Goal: Browse casually: Explore the website without a specific task or goal

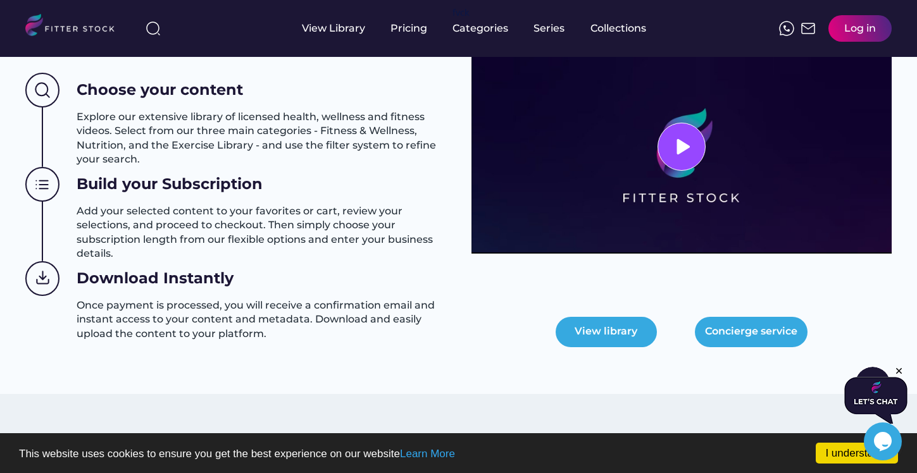
scroll to position [566, 0]
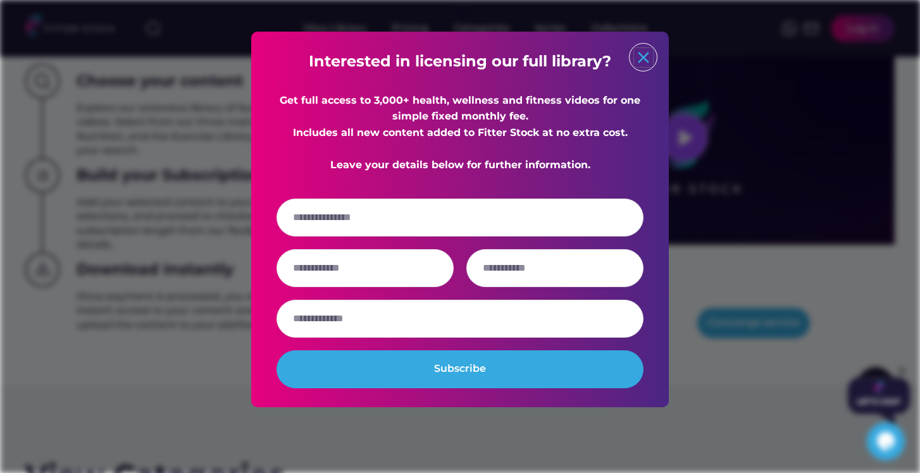
click at [642, 52] on text "close" at bounding box center [643, 57] width 19 height 19
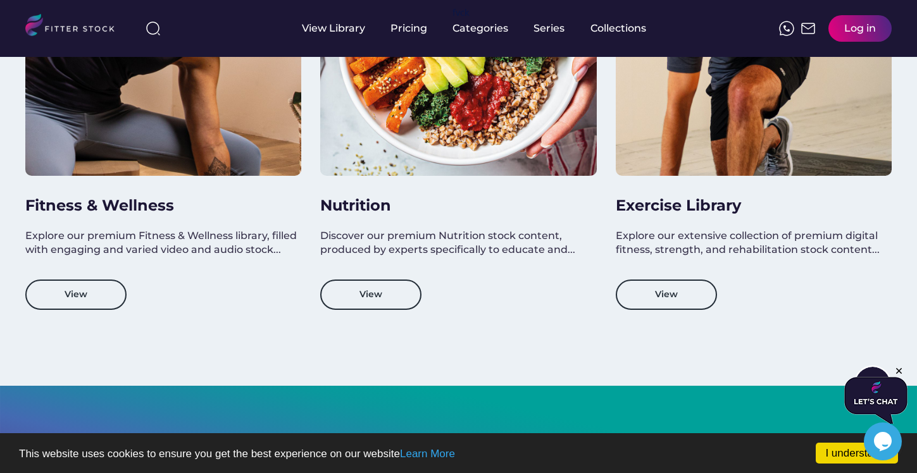
scroll to position [1251, 0]
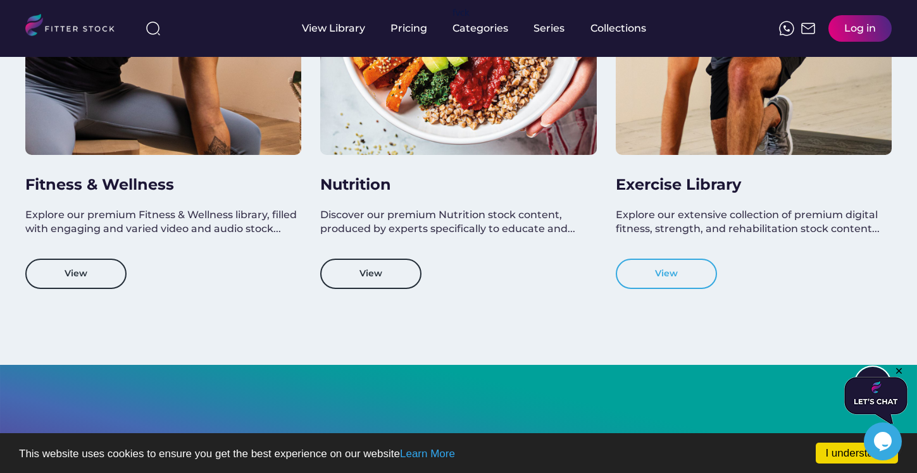
click at [666, 277] on button "View" at bounding box center [666, 274] width 101 height 30
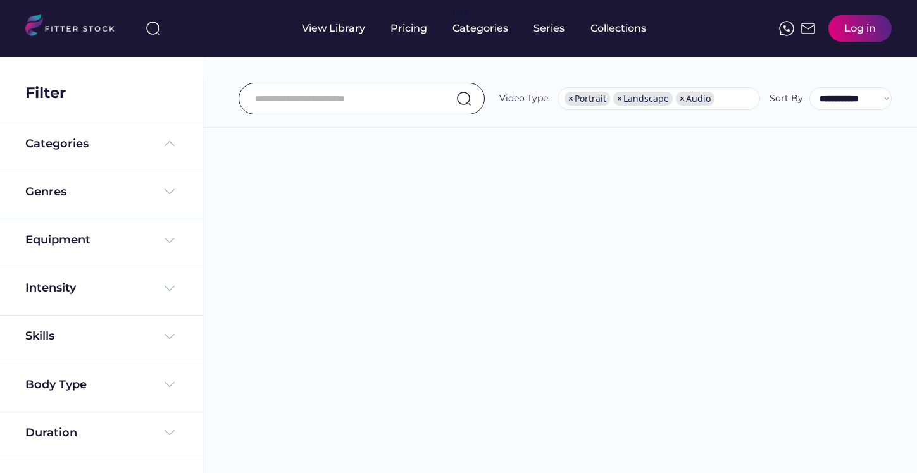
select select "**********"
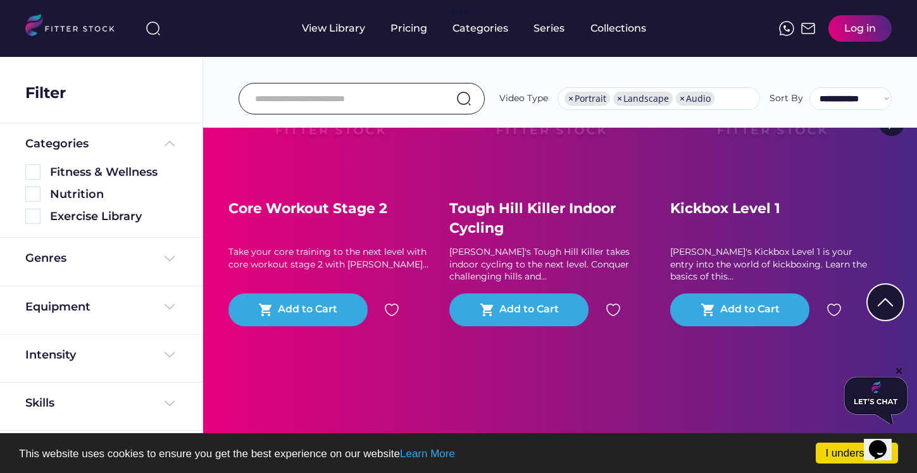
scroll to position [147, 0]
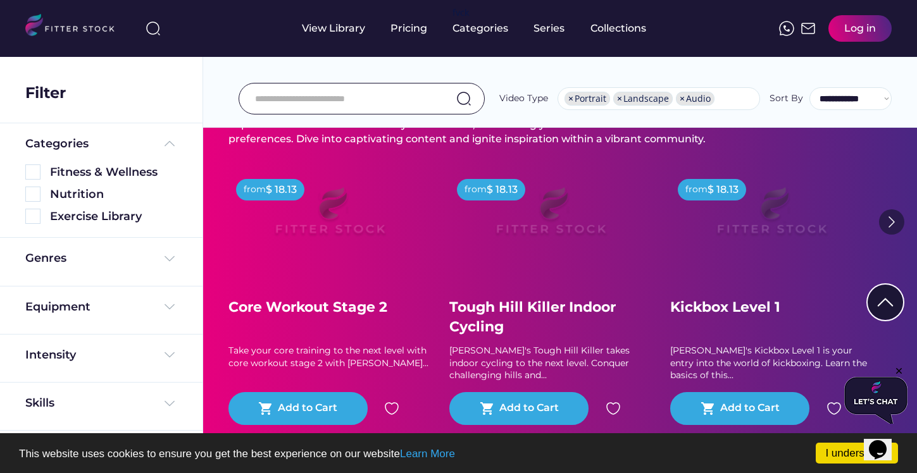
click at [893, 220] on img at bounding box center [891, 221] width 25 height 25
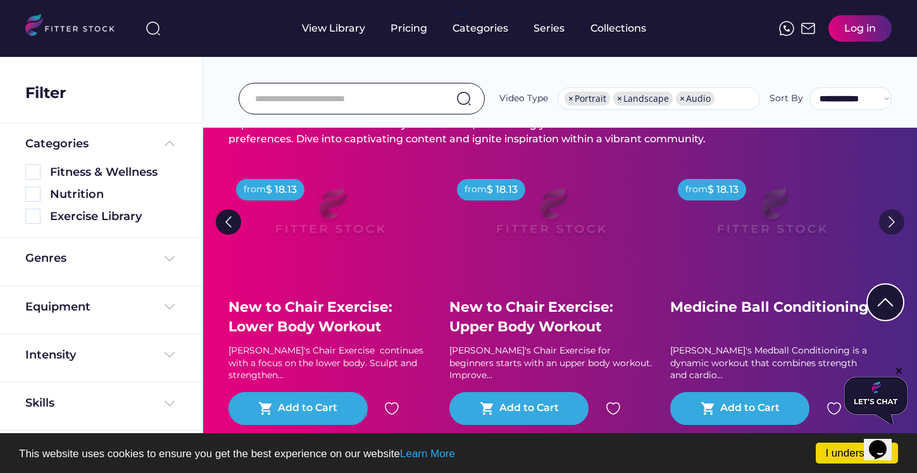
click at [893, 220] on img at bounding box center [891, 221] width 25 height 25
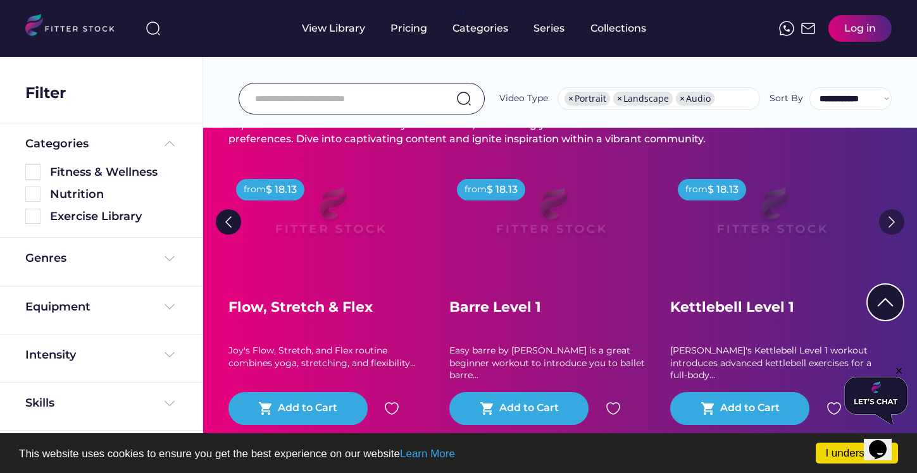
click at [893, 220] on img at bounding box center [891, 221] width 25 height 25
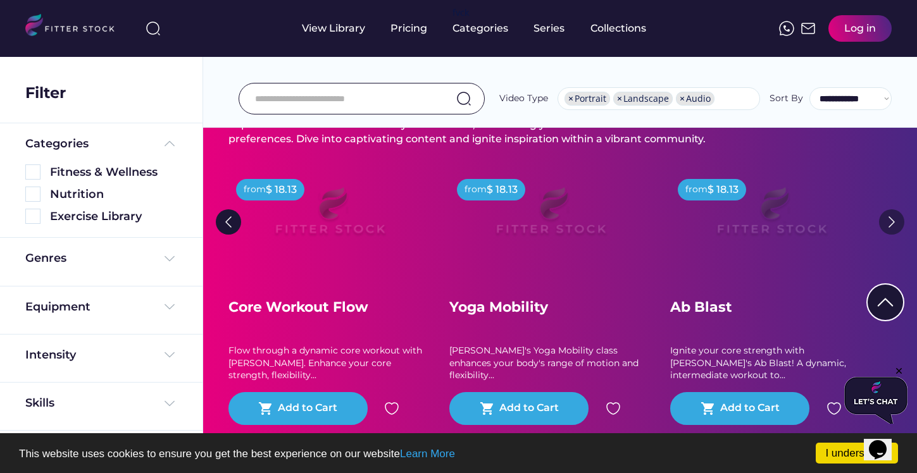
click at [893, 220] on img at bounding box center [891, 221] width 25 height 25
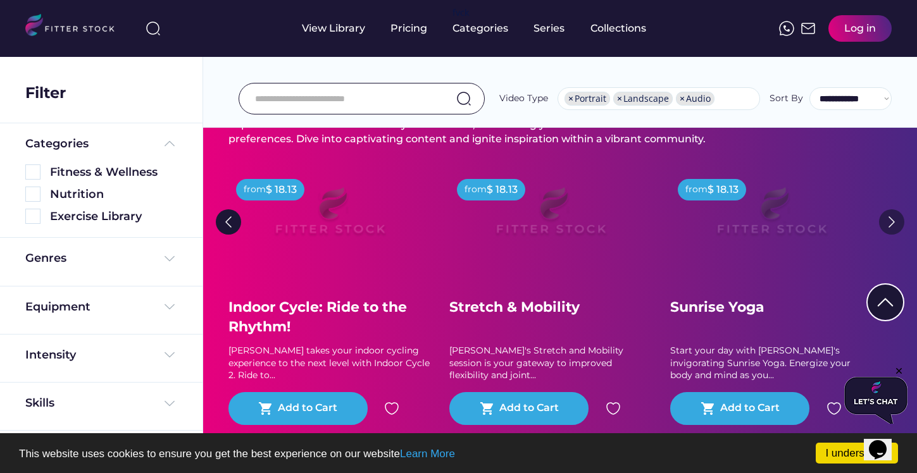
click at [893, 220] on img at bounding box center [891, 221] width 25 height 25
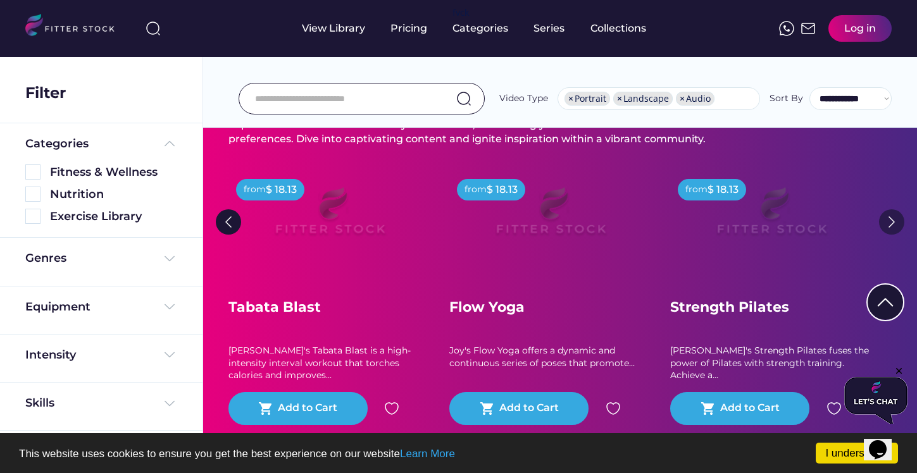
click at [893, 220] on img at bounding box center [891, 221] width 25 height 25
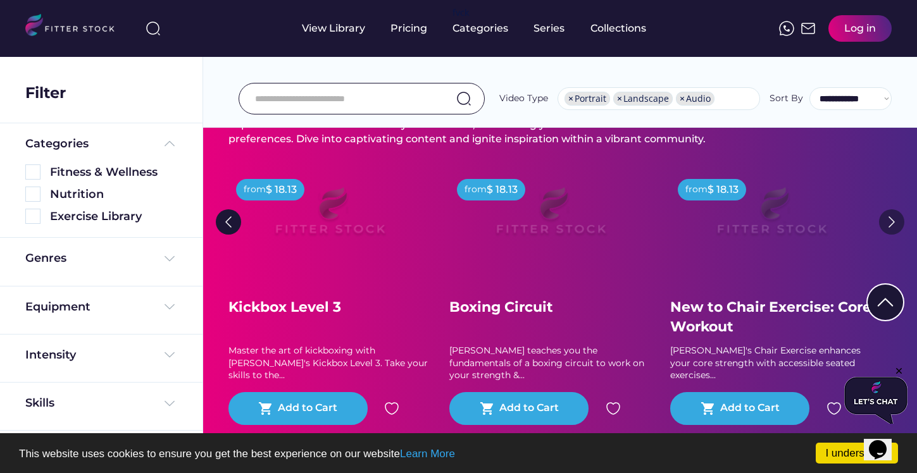
click at [893, 220] on img at bounding box center [891, 221] width 25 height 25
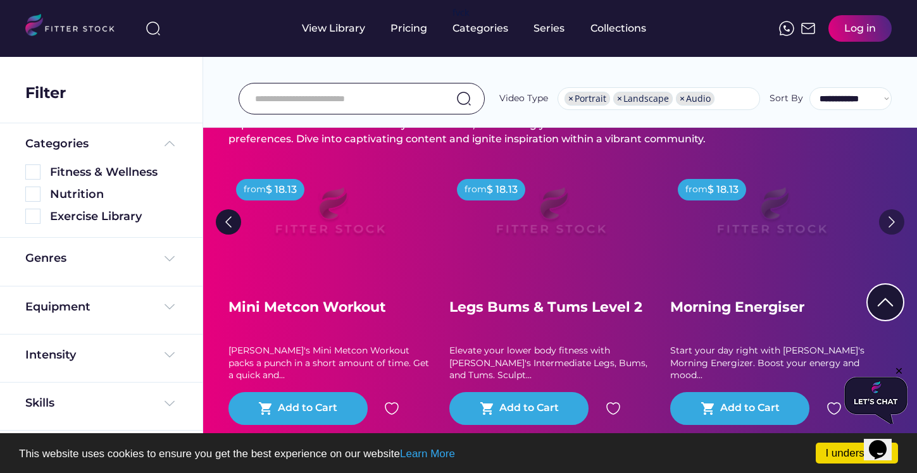
click at [893, 220] on img at bounding box center [891, 221] width 25 height 25
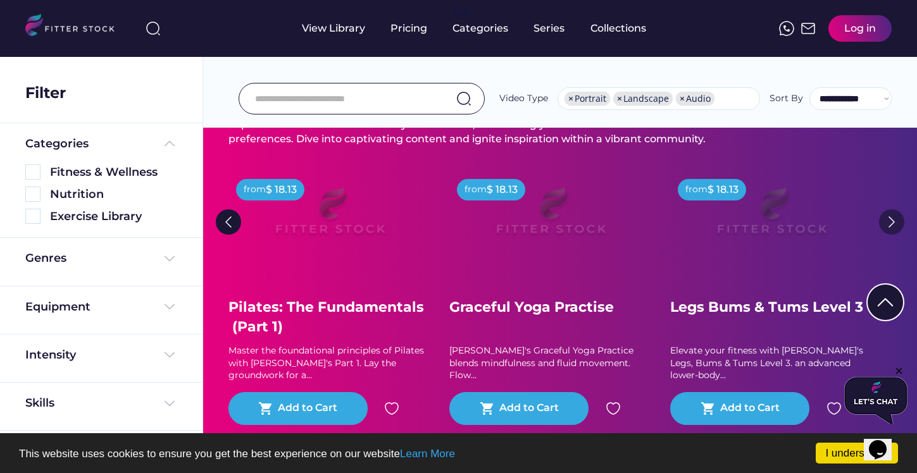
click at [893, 220] on img at bounding box center [891, 221] width 25 height 25
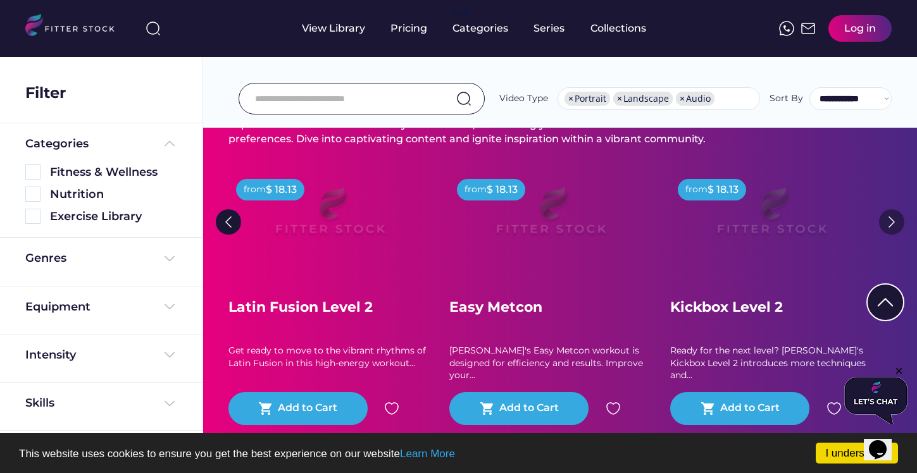
click at [893, 220] on img at bounding box center [891, 221] width 25 height 25
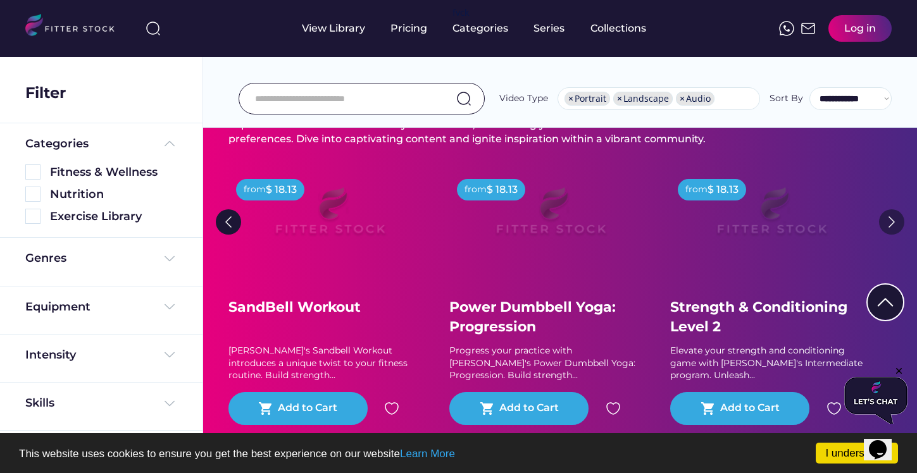
click at [893, 220] on img at bounding box center [891, 221] width 25 height 25
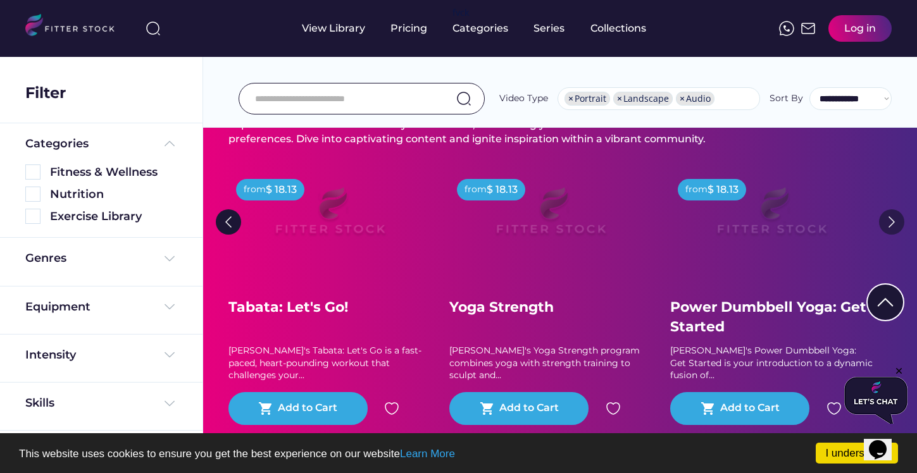
click at [893, 220] on img at bounding box center [891, 221] width 25 height 25
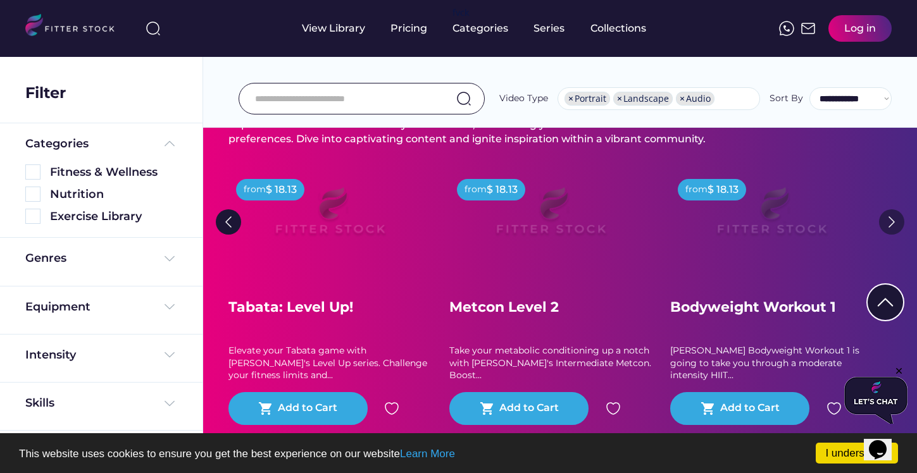
click at [893, 220] on img at bounding box center [891, 221] width 25 height 25
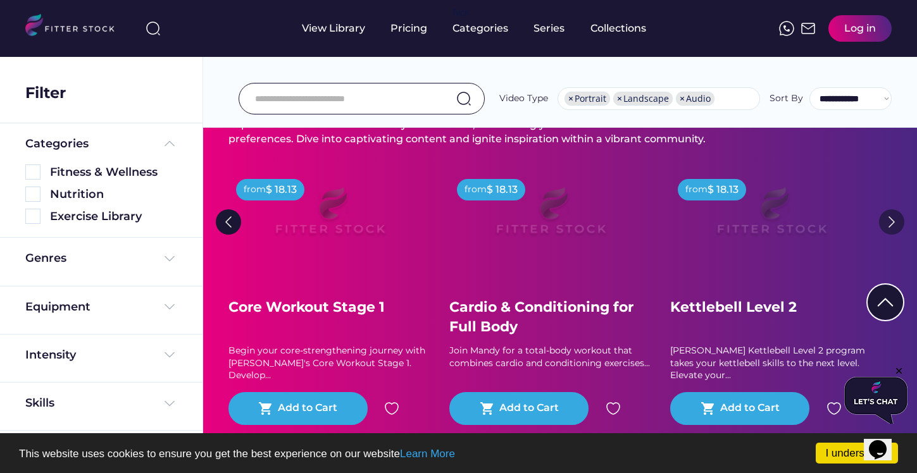
click at [893, 220] on img at bounding box center [891, 221] width 25 height 25
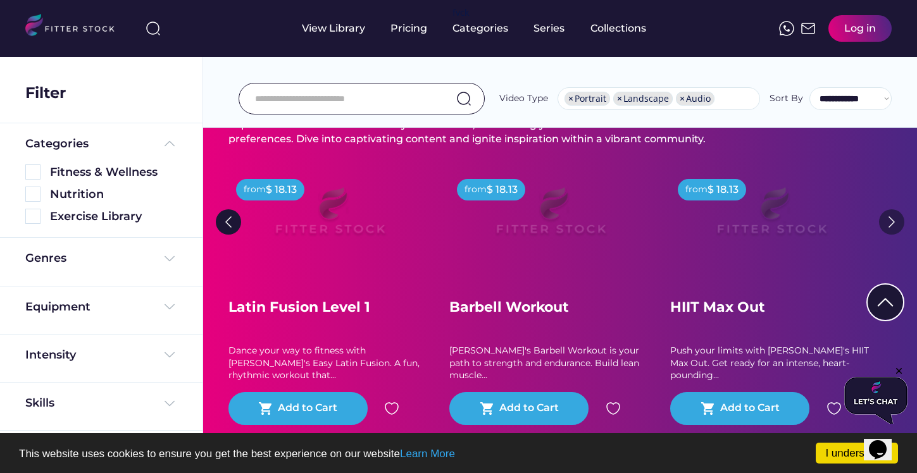
click at [893, 220] on img at bounding box center [891, 221] width 25 height 25
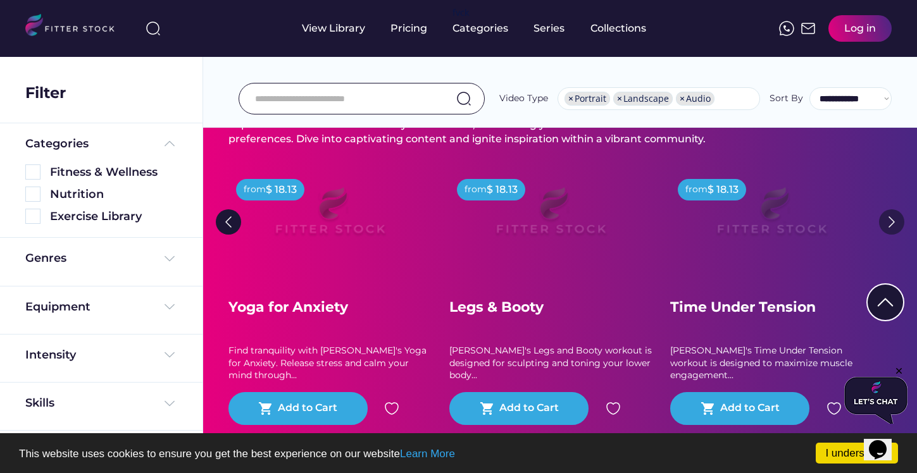
click at [893, 220] on img at bounding box center [891, 221] width 25 height 25
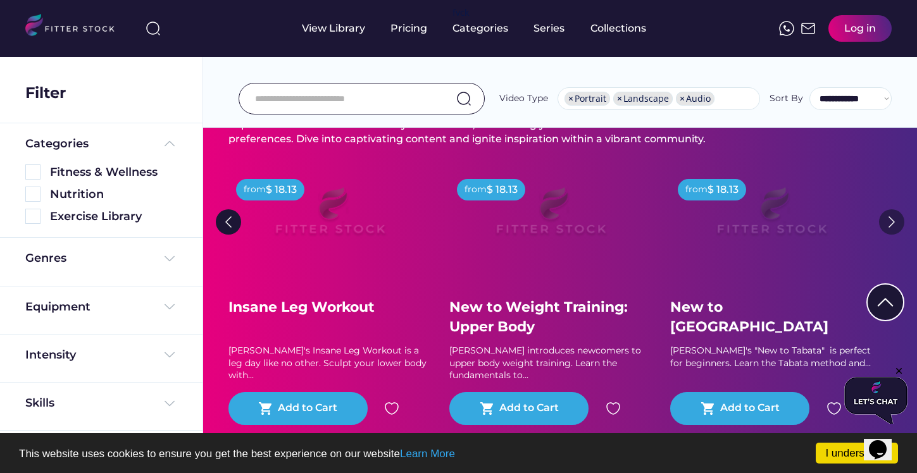
click at [893, 220] on img at bounding box center [891, 221] width 25 height 25
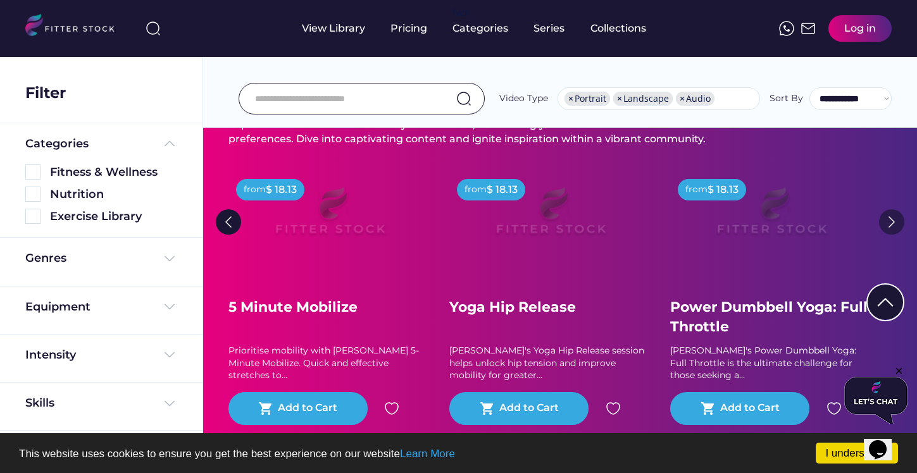
click at [893, 220] on img at bounding box center [891, 221] width 25 height 25
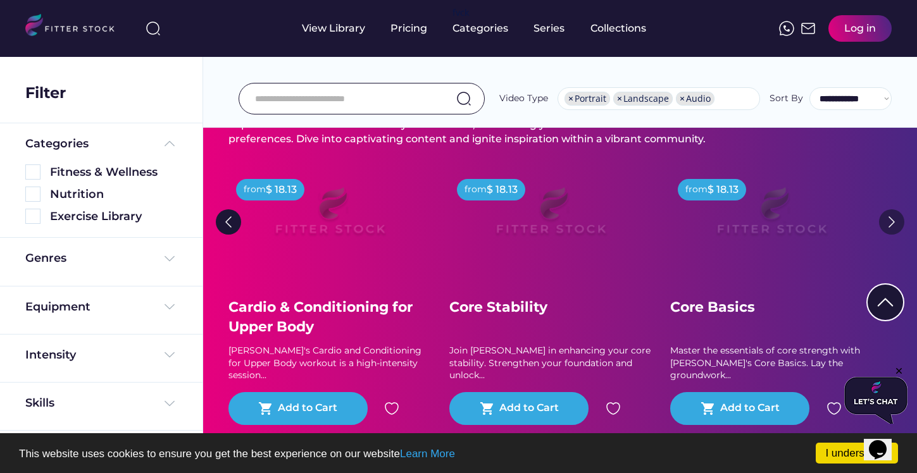
click at [893, 220] on img at bounding box center [891, 221] width 25 height 25
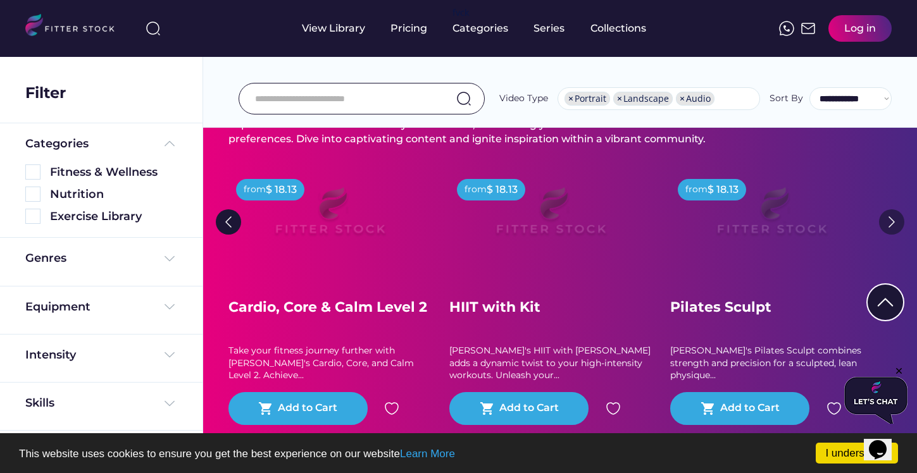
click at [893, 220] on img at bounding box center [891, 221] width 25 height 25
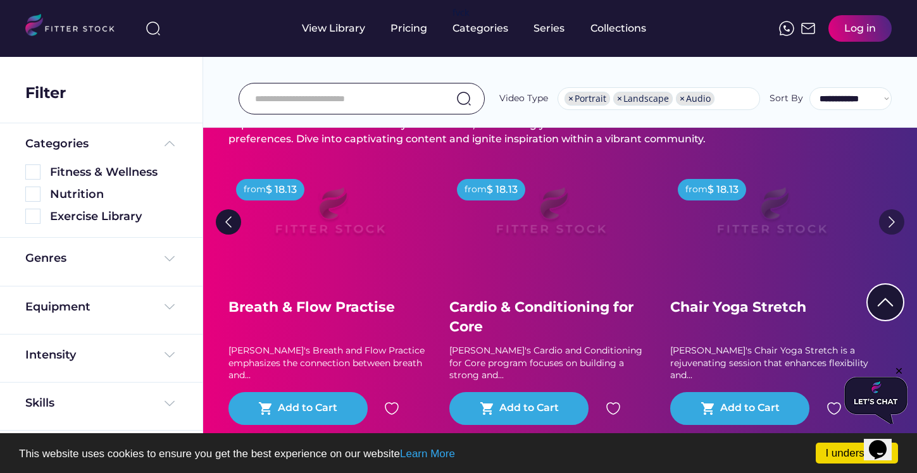
click at [893, 220] on img at bounding box center [891, 221] width 25 height 25
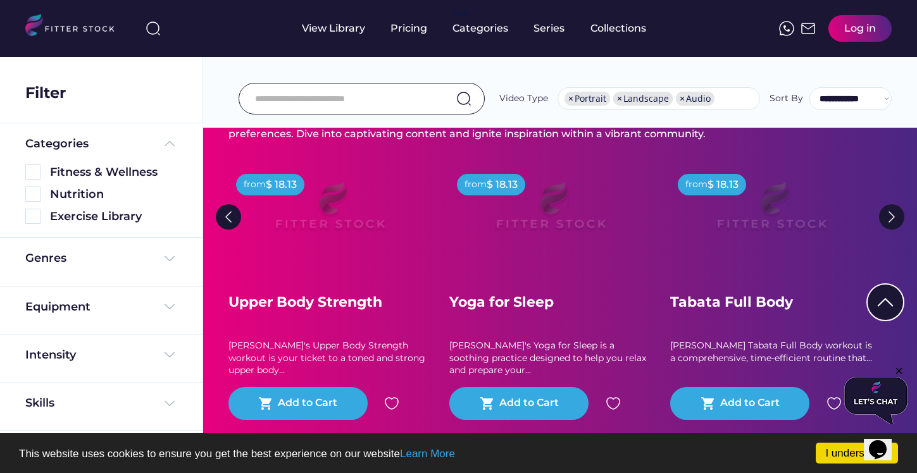
scroll to position [123, 0]
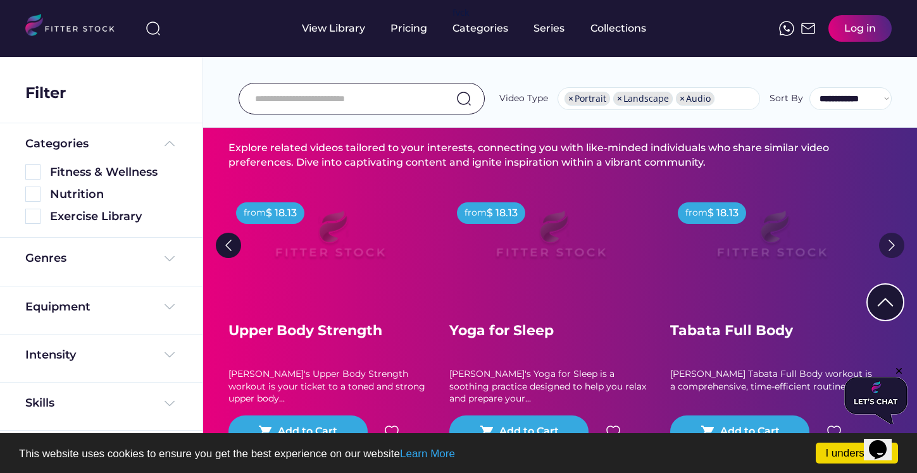
click at [895, 244] on img at bounding box center [891, 245] width 25 height 25
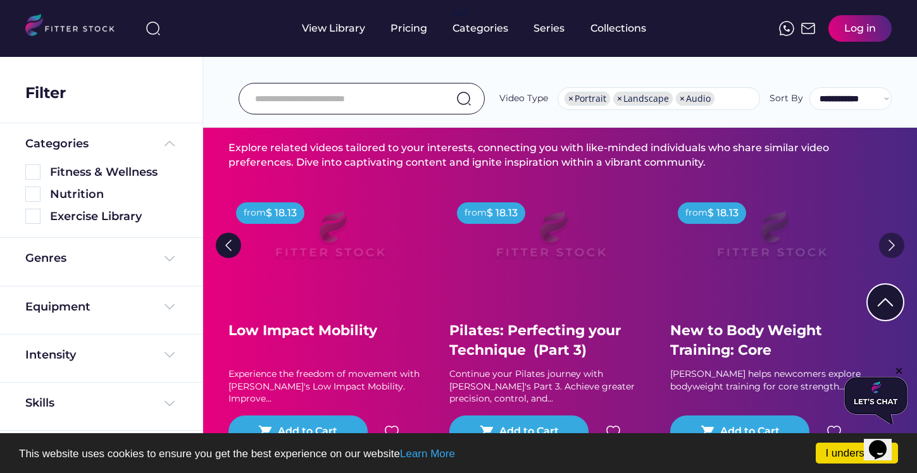
click at [895, 244] on img at bounding box center [891, 245] width 25 height 25
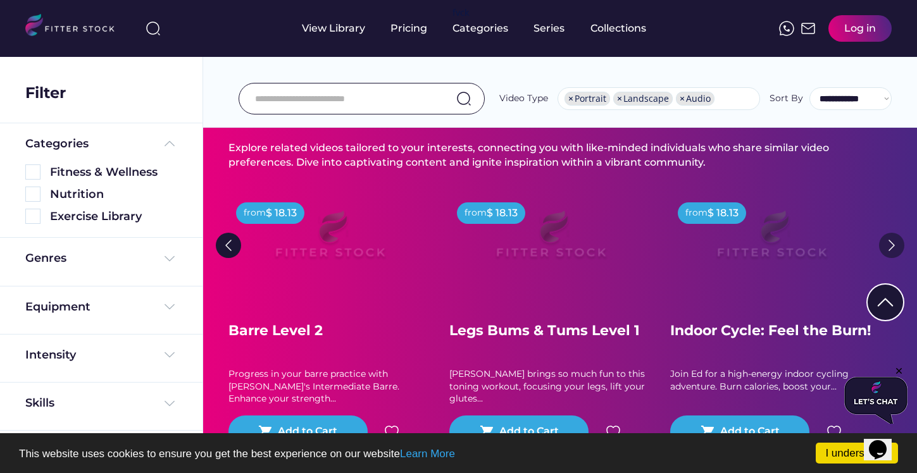
click at [895, 244] on img at bounding box center [891, 245] width 25 height 25
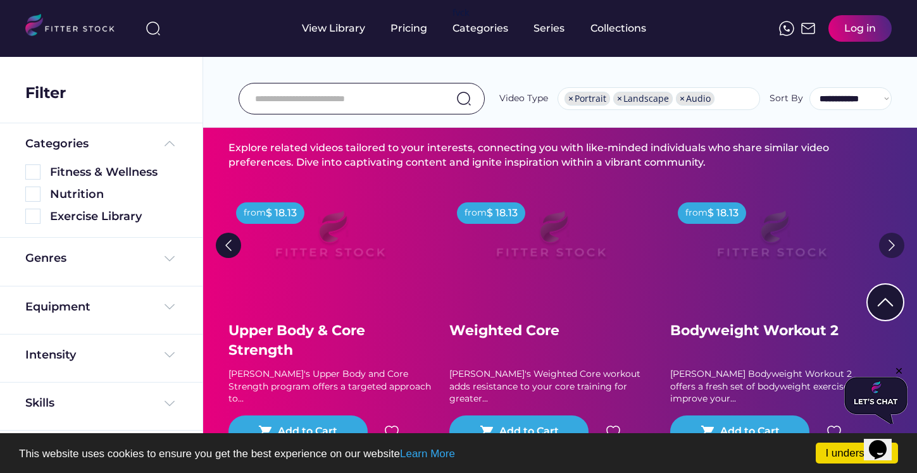
click at [895, 244] on img at bounding box center [891, 245] width 25 height 25
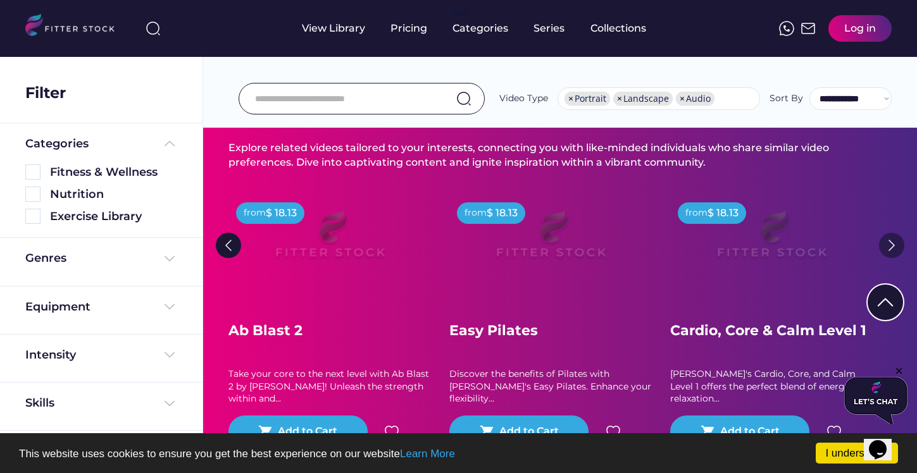
click at [895, 244] on img at bounding box center [891, 245] width 25 height 25
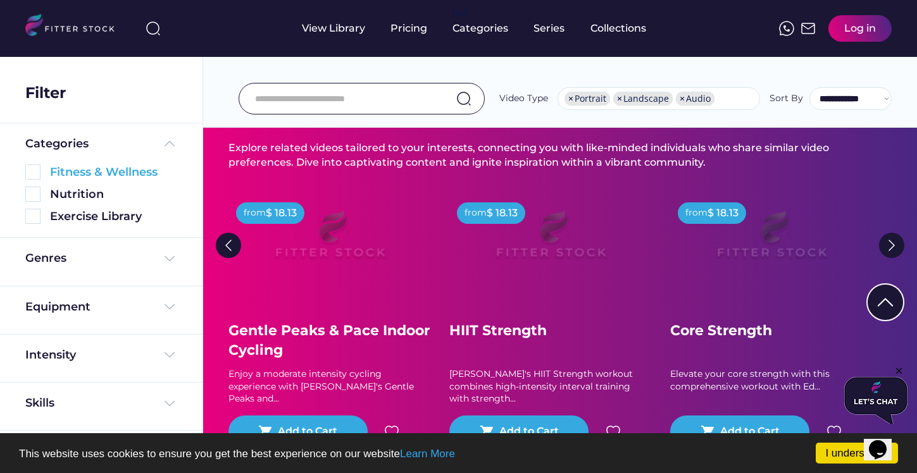
click at [99, 177] on div "Fitness & Wellness" at bounding box center [113, 173] width 127 height 16
click at [105, 259] on div "Genres" at bounding box center [101, 259] width 152 height 16
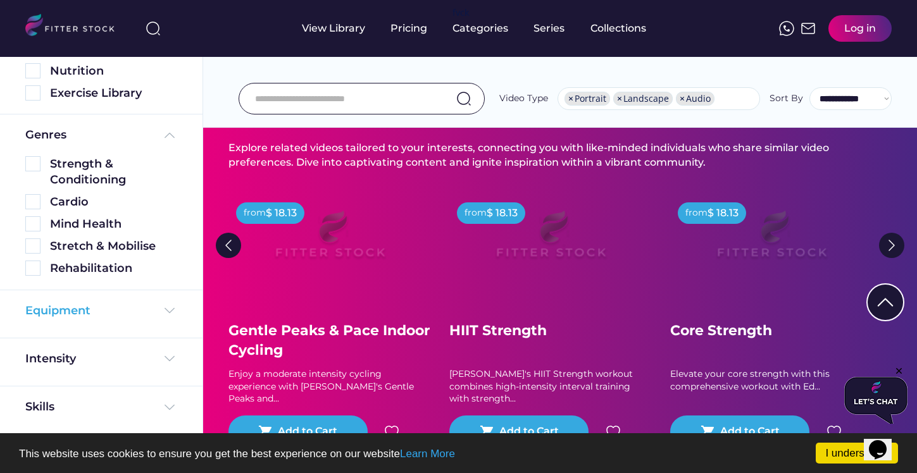
click at [134, 314] on div "Equipment" at bounding box center [101, 311] width 152 height 16
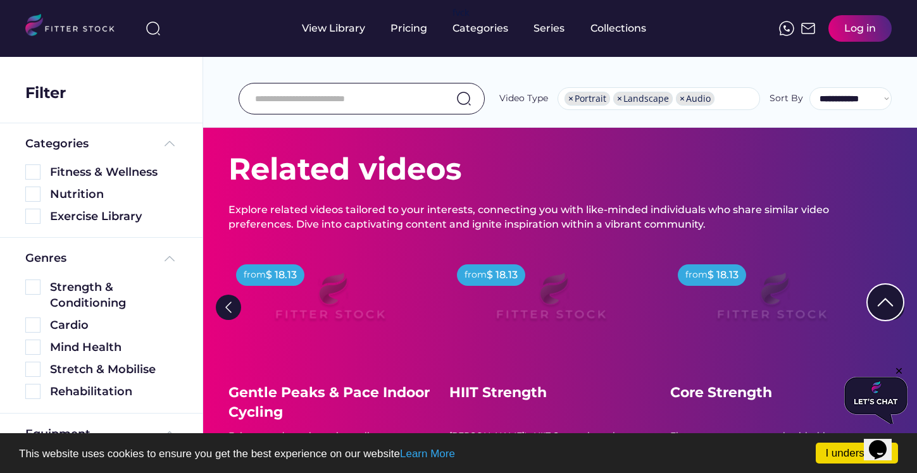
scroll to position [35, 0]
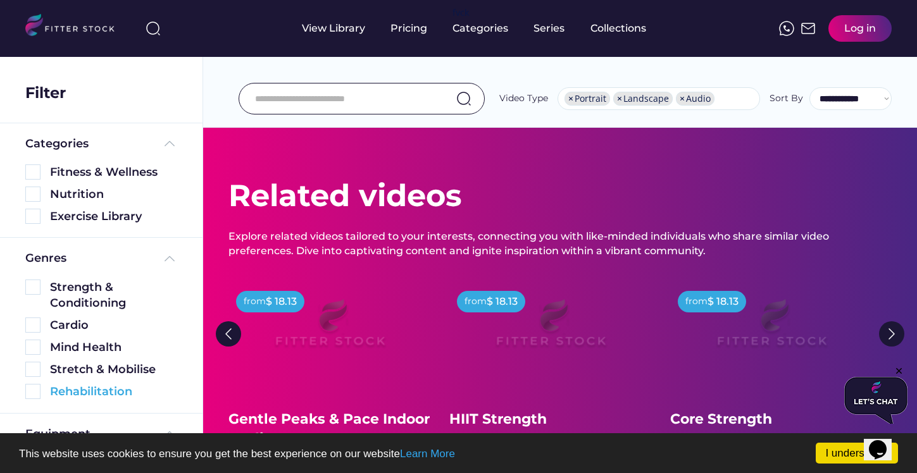
click at [31, 395] on img at bounding box center [32, 391] width 15 height 15
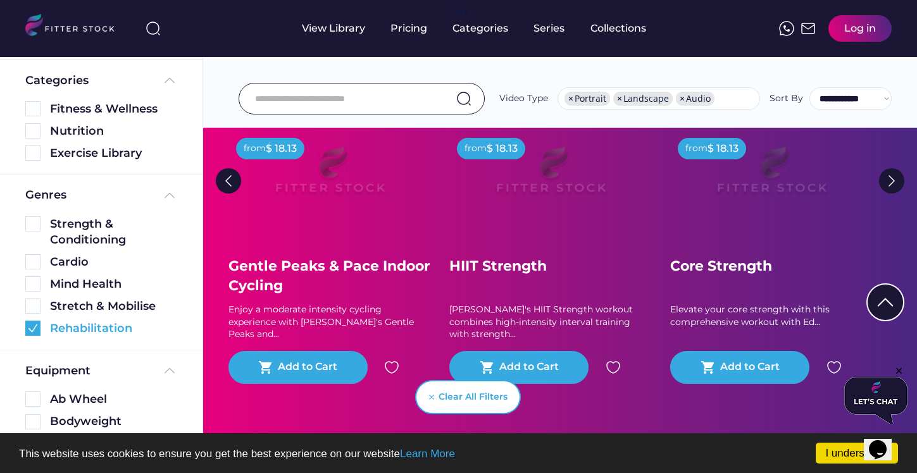
scroll to position [144, 0]
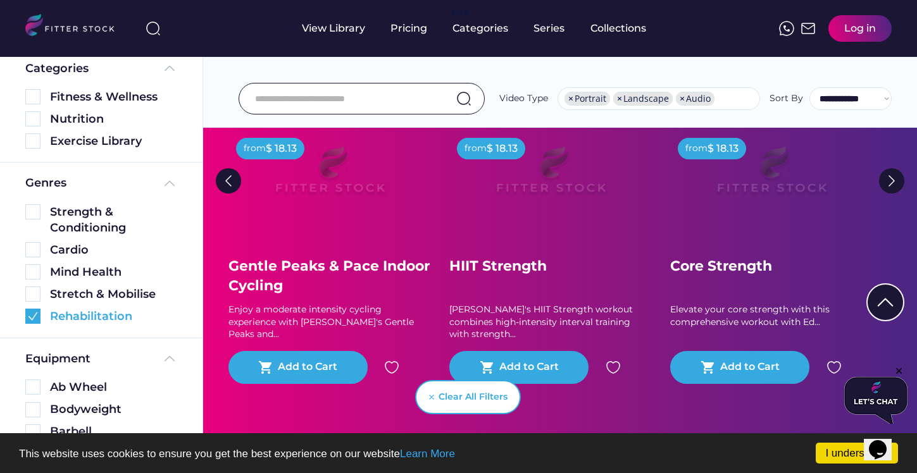
click at [32, 318] on img at bounding box center [32, 316] width 15 height 15
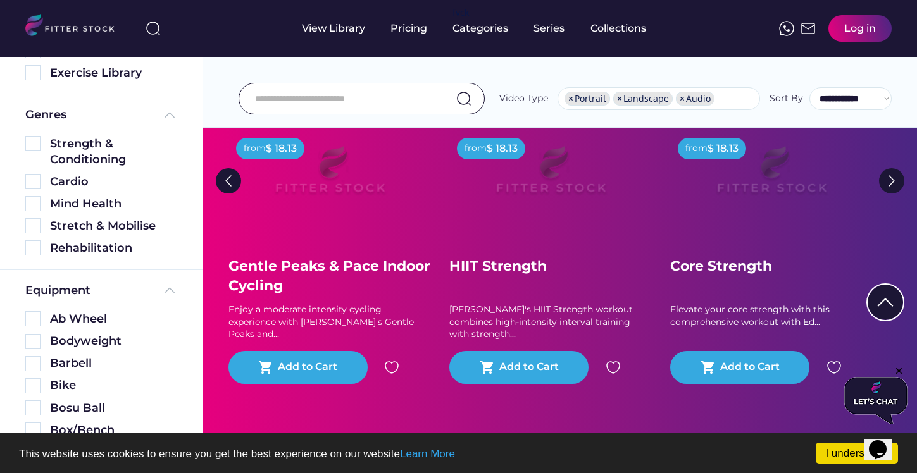
scroll to position [0, 0]
